Goal: Task Accomplishment & Management: Manage account settings

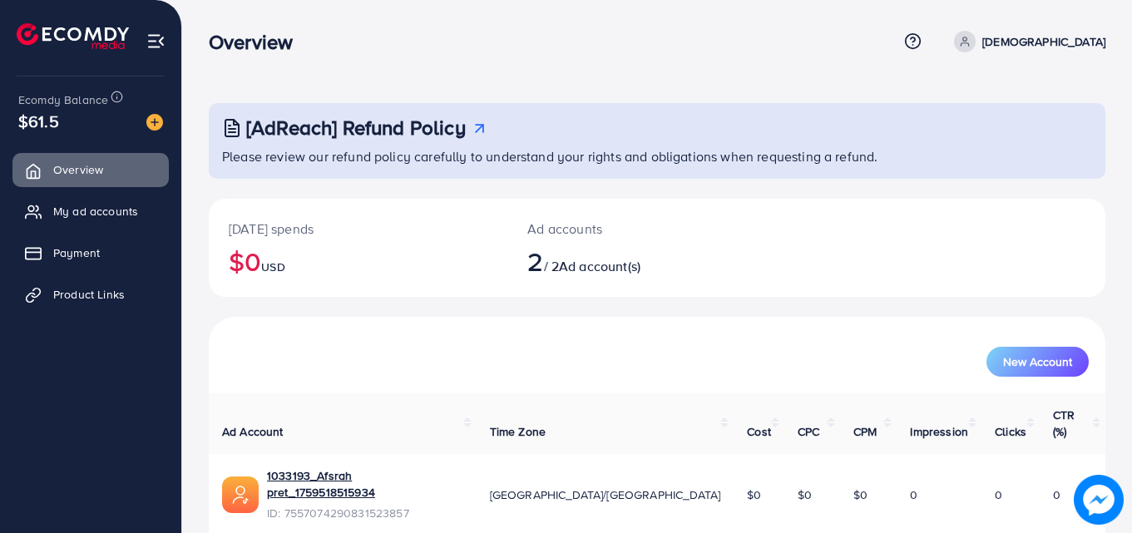
scroll to position [105, 0]
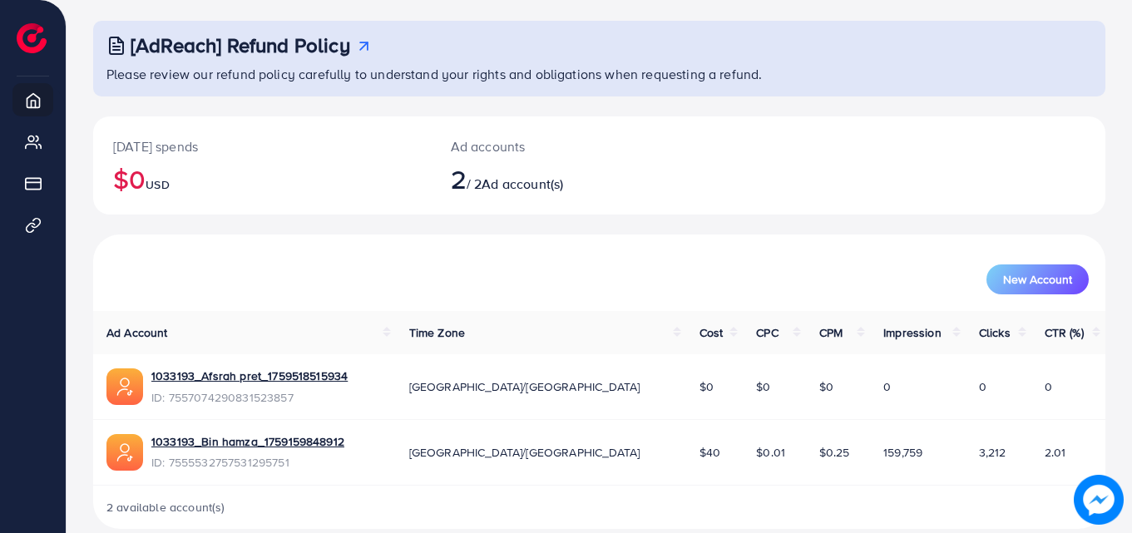
scroll to position [105, 0]
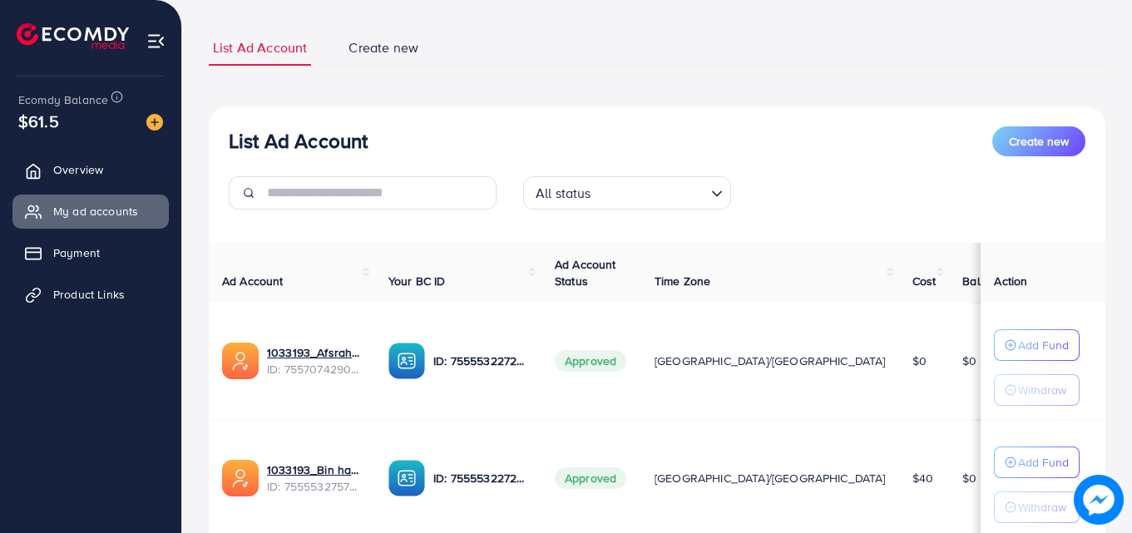
scroll to position [217, 0]
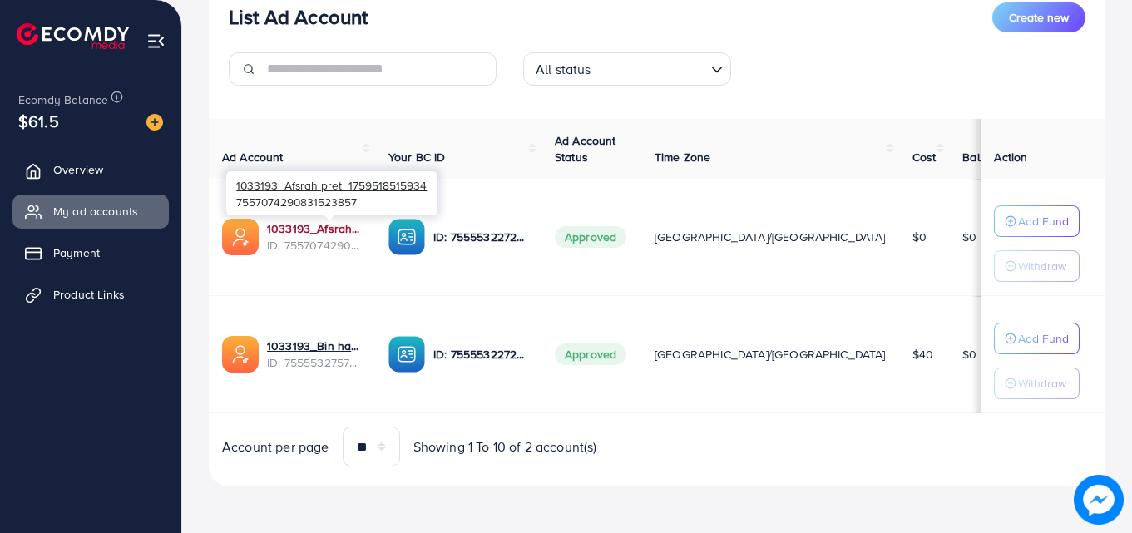
click at [327, 225] on link "1033193_Afsrah pret_1759518515934" at bounding box center [314, 228] width 95 height 17
